Goal: Transaction & Acquisition: Purchase product/service

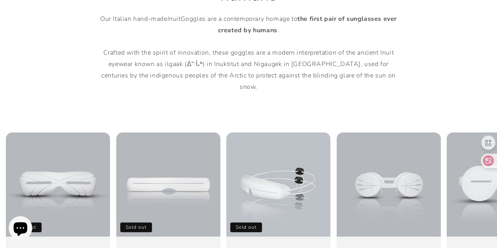
scroll to position [511, 0]
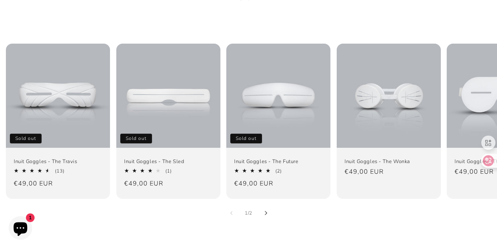
click at [268, 204] on button "Slide right" at bounding box center [265, 212] width 17 height 17
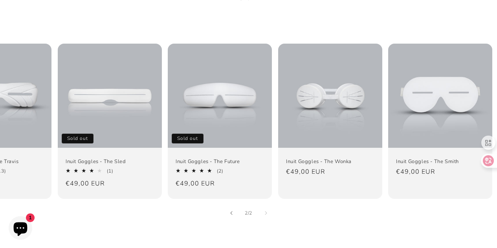
scroll to position [0, 59]
click at [229, 204] on button "Slide left" at bounding box center [231, 212] width 17 height 17
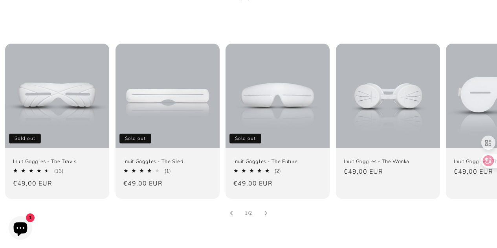
scroll to position [0, 0]
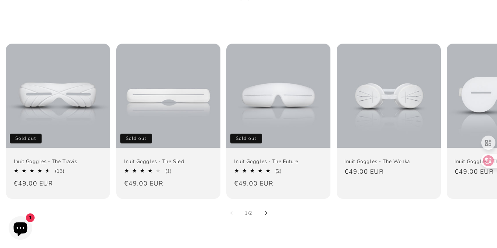
click at [266, 204] on button "Slide right" at bounding box center [265, 212] width 17 height 17
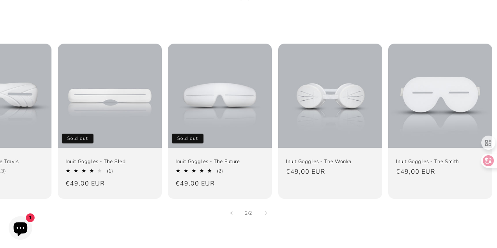
scroll to position [0, 59]
click at [235, 204] on button "Slide left" at bounding box center [231, 212] width 17 height 17
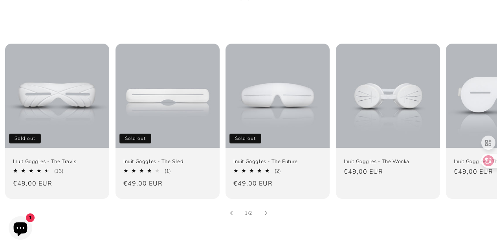
scroll to position [0, 0]
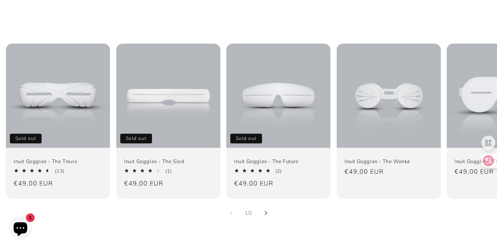
click at [264, 211] on icon "Slide right" at bounding box center [265, 213] width 3 height 4
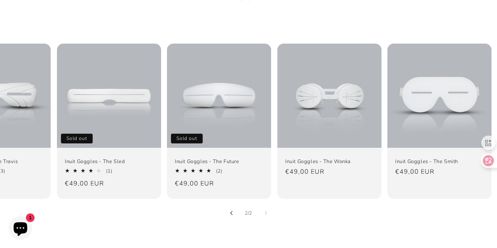
click at [236, 204] on button "Slide left" at bounding box center [231, 212] width 17 height 17
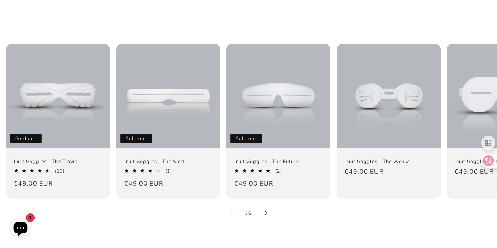
click at [267, 211] on icon "Slide right" at bounding box center [265, 213] width 3 height 4
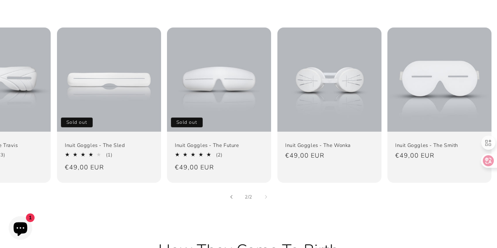
scroll to position [589, 0]
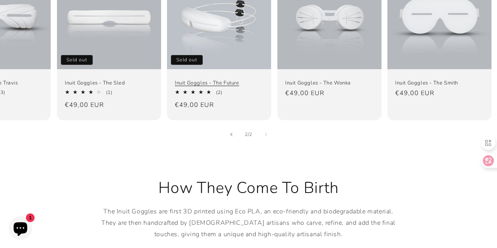
click at [202, 86] on link "Inuit Goggles - The Future" at bounding box center [219, 82] width 88 height 7
